Goal: Information Seeking & Learning: Learn about a topic

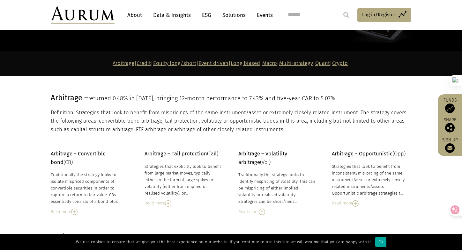
scroll to position [67, 0]
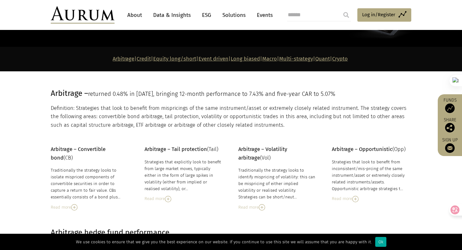
click at [76, 206] on img at bounding box center [74, 207] width 6 height 6
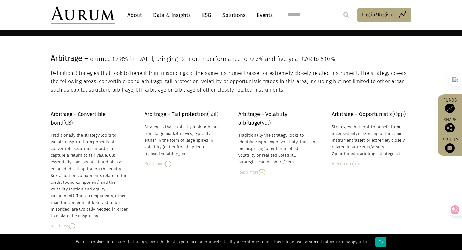
scroll to position [105, 0]
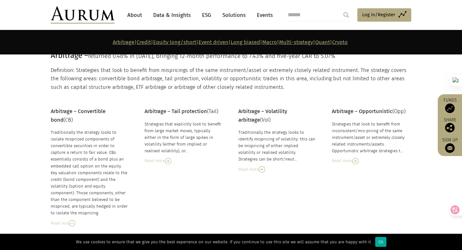
click at [171, 159] on img at bounding box center [168, 161] width 6 height 6
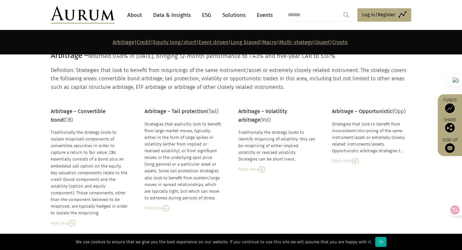
click at [263, 171] on img at bounding box center [262, 169] width 6 height 6
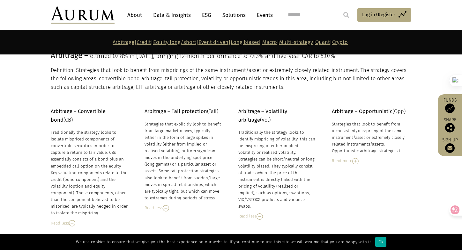
click at [356, 162] on img at bounding box center [355, 161] width 6 height 6
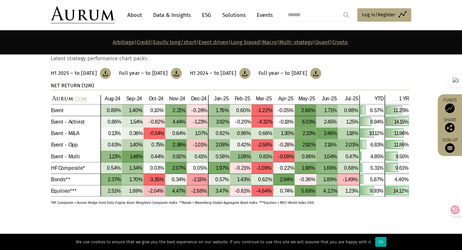
scroll to position [1652, 0]
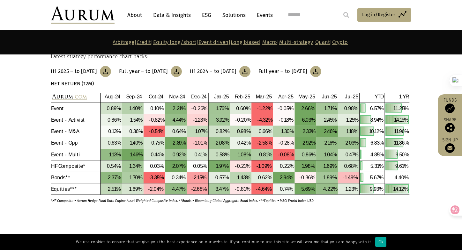
click at [159, 127] on img at bounding box center [230, 144] width 359 height 102
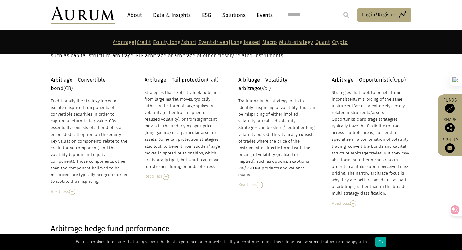
scroll to position [1, 0]
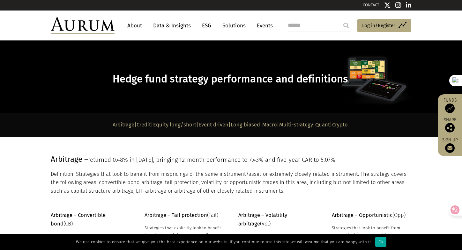
click at [330, 125] on link "Quant" at bounding box center [322, 125] width 15 height 6
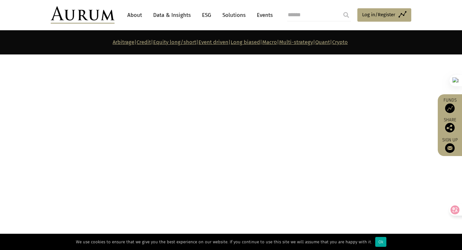
scroll to position [2813, 0]
click at [330, 44] on link "Quant" at bounding box center [322, 42] width 15 height 6
click at [330, 42] on link "Quant" at bounding box center [322, 42] width 15 height 6
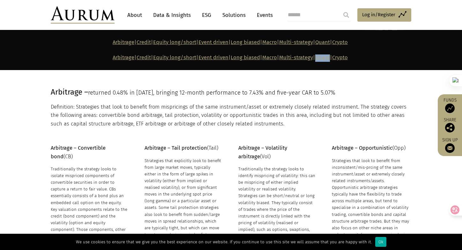
scroll to position [0, 0]
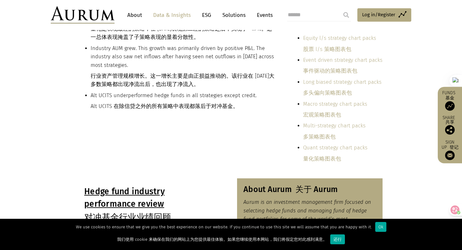
scroll to position [309, 0]
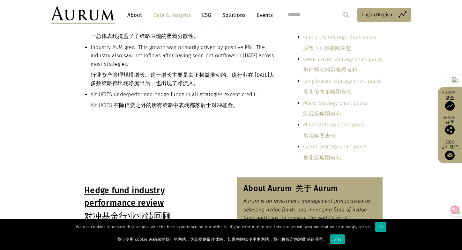
click at [318, 103] on link "Macro strategy chart packs 宏观策略图表包" at bounding box center [335, 108] width 64 height 17
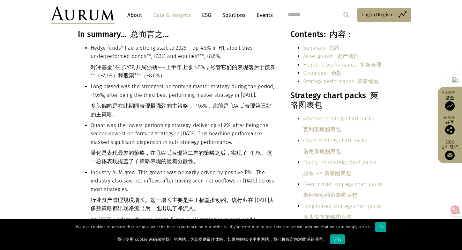
scroll to position [330, 0]
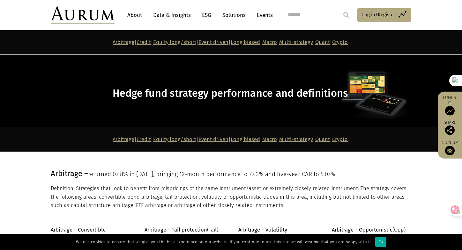
scroll to position [2152, 0]
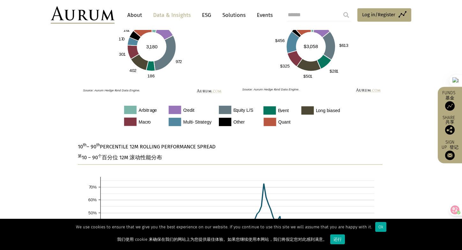
scroll to position [807, 0]
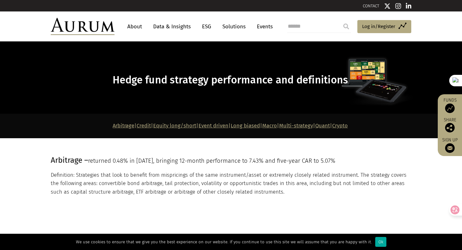
click at [345, 122] on p "Arbitrage | Credit | Equity long/short | Event driven | Long biased | Macro | M…" at bounding box center [230, 126] width 359 height 8
click at [330, 128] on link "Quant" at bounding box center [322, 126] width 15 height 6
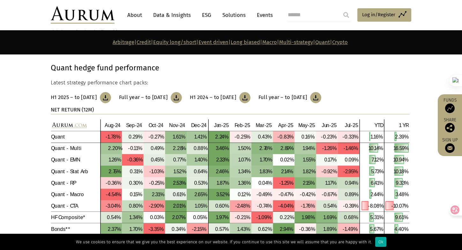
scroll to position [2962, 0]
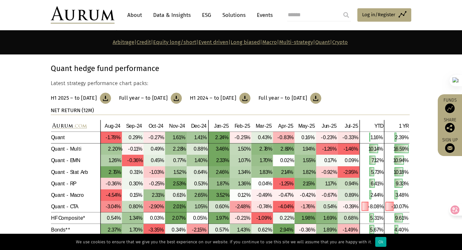
click at [111, 93] on img at bounding box center [105, 98] width 11 height 11
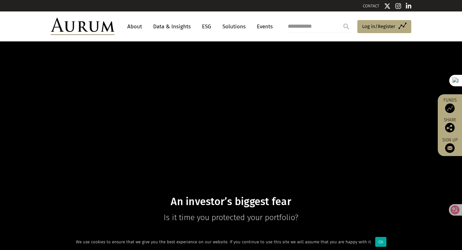
type input "**********"
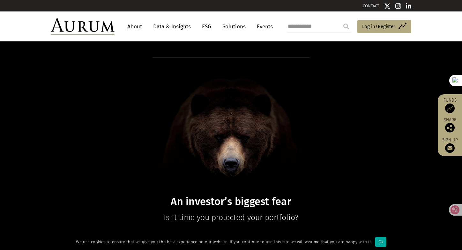
click at [340, 20] on input "submit" at bounding box center [346, 26] width 13 height 13
click at [344, 26] on input "submit" at bounding box center [346, 26] width 13 height 13
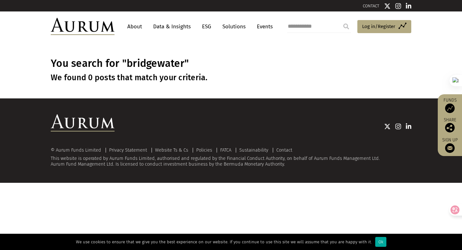
drag, startPoint x: 324, startPoint y: 27, endPoint x: 269, endPoint y: 26, distance: 55.8
click at [269, 26] on div "**********" at bounding box center [231, 26] width 360 height 17
type input "***"
click at [340, 20] on input "submit" at bounding box center [346, 26] width 13 height 13
click at [346, 23] on input "submit" at bounding box center [346, 26] width 13 height 13
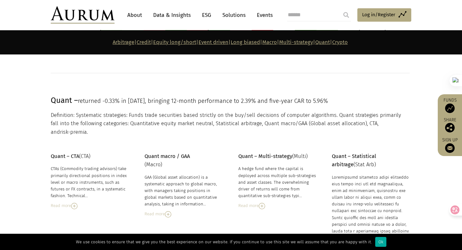
scroll to position [2692, 0]
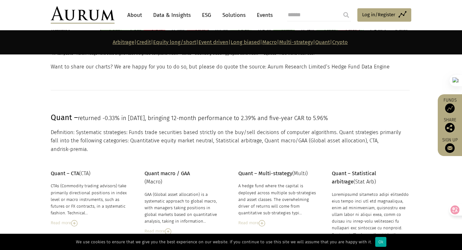
click at [138, 17] on link "About" at bounding box center [134, 15] width 21 height 12
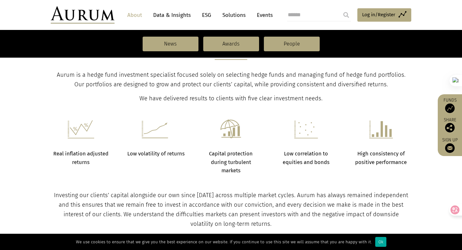
scroll to position [212, 0]
click at [447, 208] on icon at bounding box center [450, 210] width 6 height 6
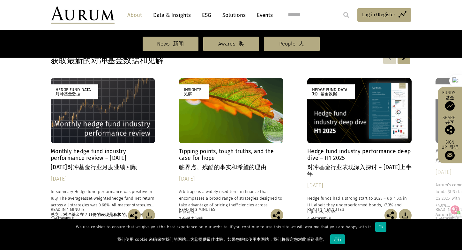
scroll to position [591, 0]
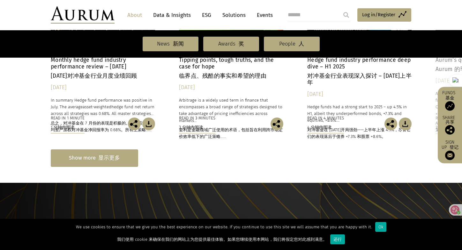
click at [110, 153] on div "Show more 显示更多" at bounding box center [94, 159] width 87 height 18
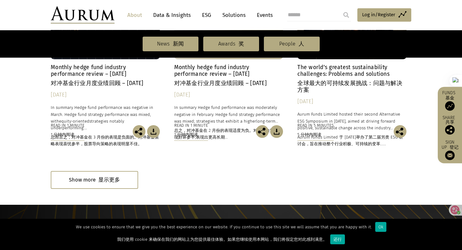
scroll to position [1169, 0]
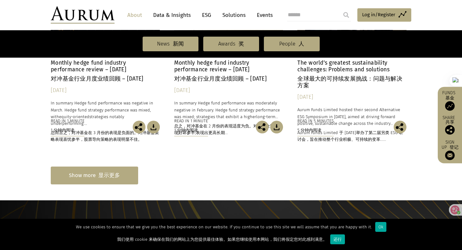
click at [131, 181] on div "Show more 显示更多" at bounding box center [94, 176] width 87 height 18
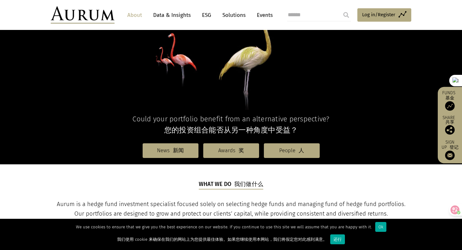
scroll to position [0, 0]
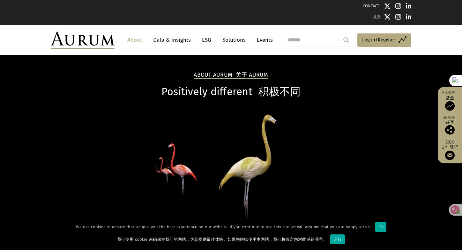
click at [167, 41] on link "Data & Insights" at bounding box center [172, 40] width 44 height 12
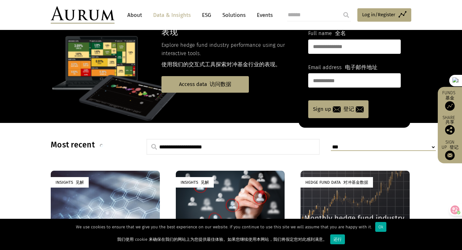
scroll to position [222, 0]
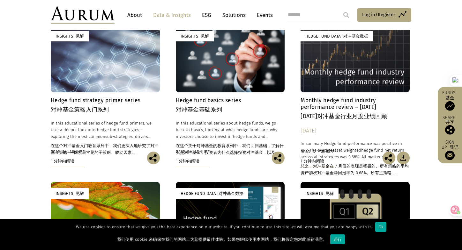
click at [130, 127] on p "In this educational series of hedge fund primers, we take a deeper look into he…" at bounding box center [105, 139] width 109 height 39
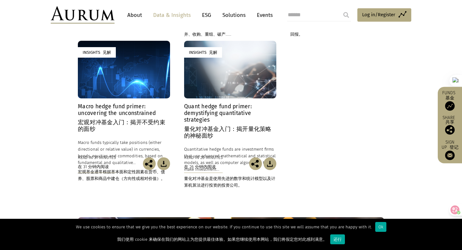
scroll to position [378, 0]
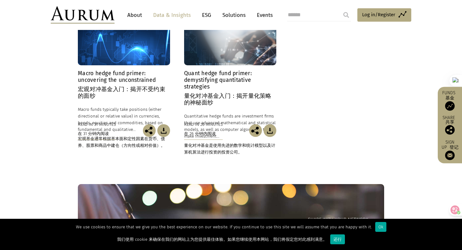
click at [223, 93] on font "量化对冲基金入门：揭开量化策略的神秘面纱" at bounding box center [227, 99] width 87 height 13
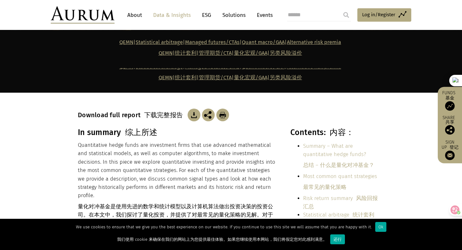
scroll to position [96, 0]
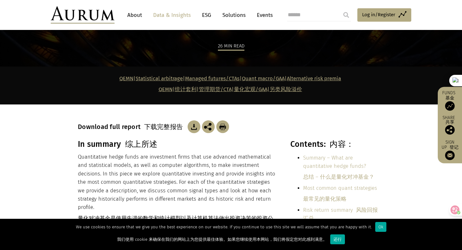
click at [194, 124] on img at bounding box center [194, 127] width 13 height 13
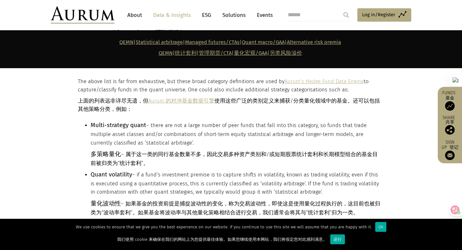
scroll to position [991, 0]
